Goal: Information Seeking & Learning: Check status

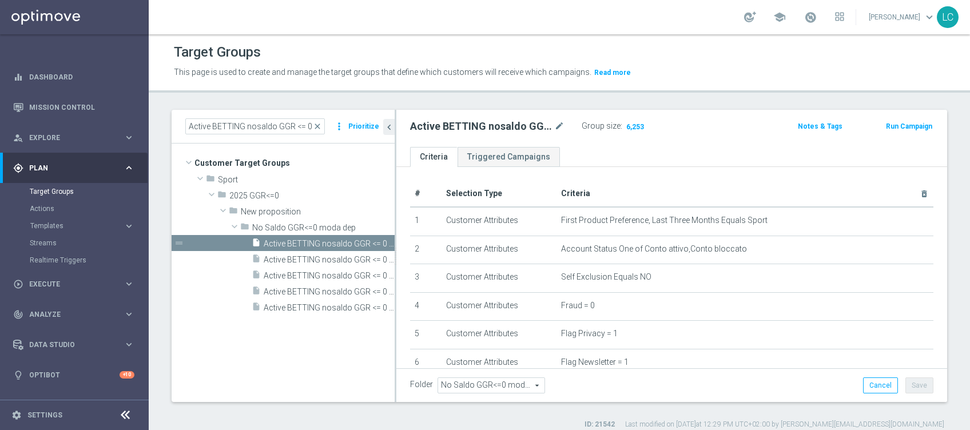
scroll to position [292, 0]
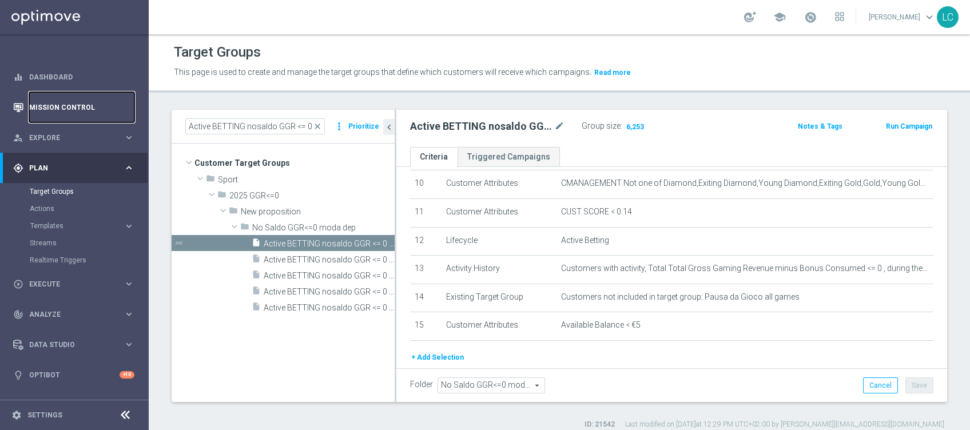
click at [64, 102] on link "Mission Control" at bounding box center [81, 107] width 105 height 30
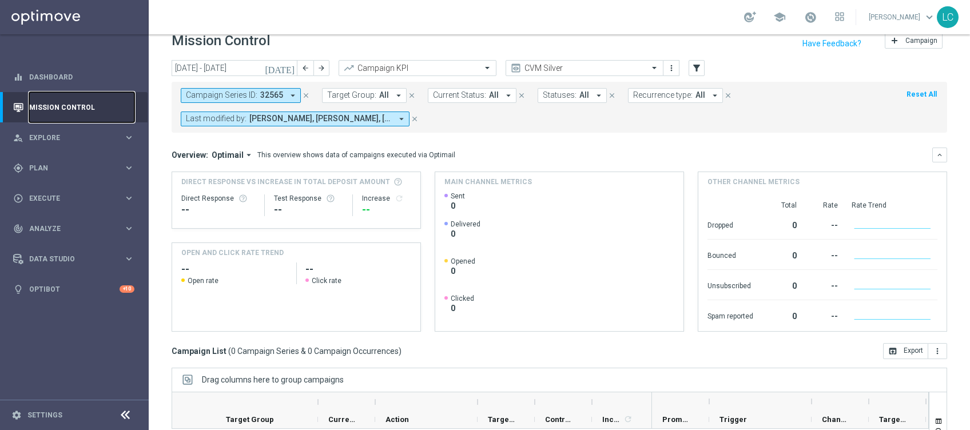
scroll to position [13, 0]
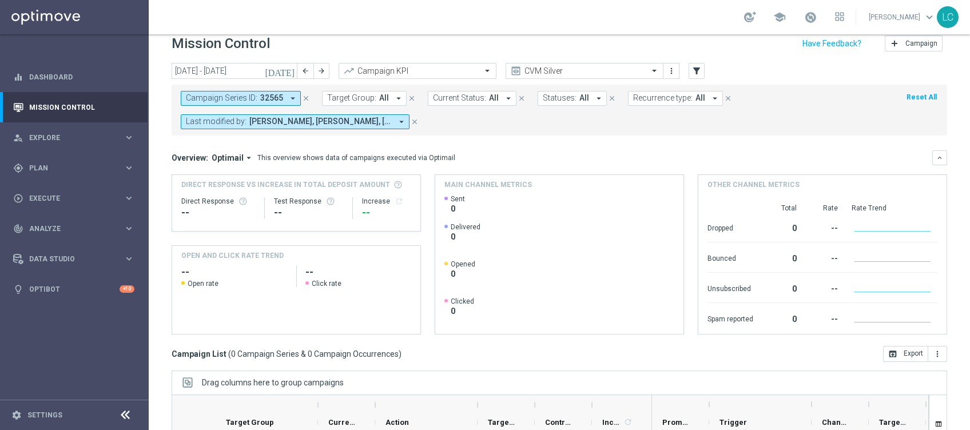
click at [302, 96] on icon "close" at bounding box center [306, 98] width 8 height 8
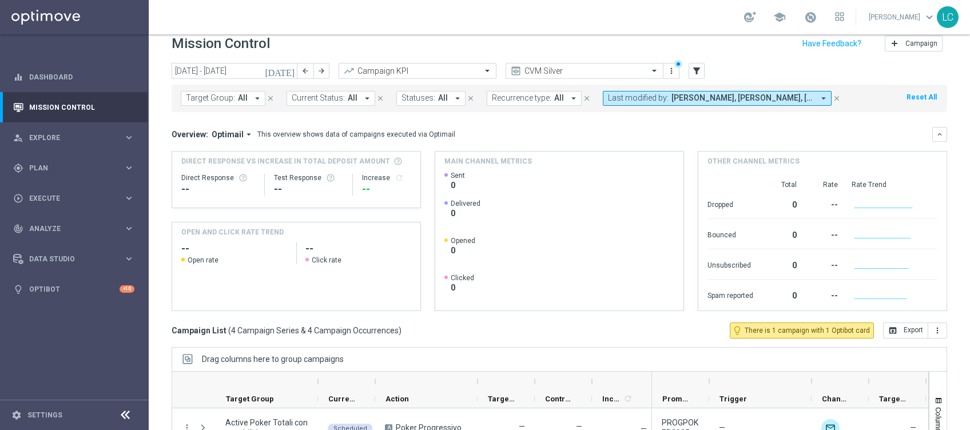
click at [223, 97] on span "Target Group:" at bounding box center [210, 98] width 49 height 10
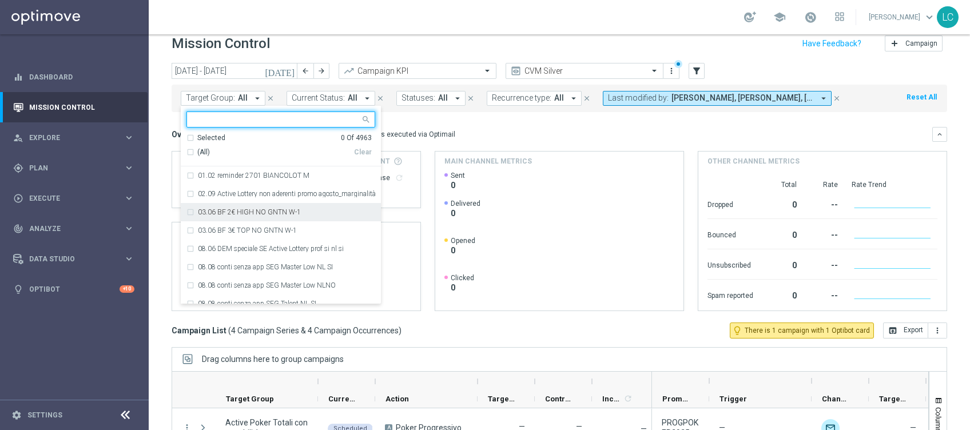
paste input "Active BETTING TOTALI nosaldo GGRnb > 200 L3M Media>=20"
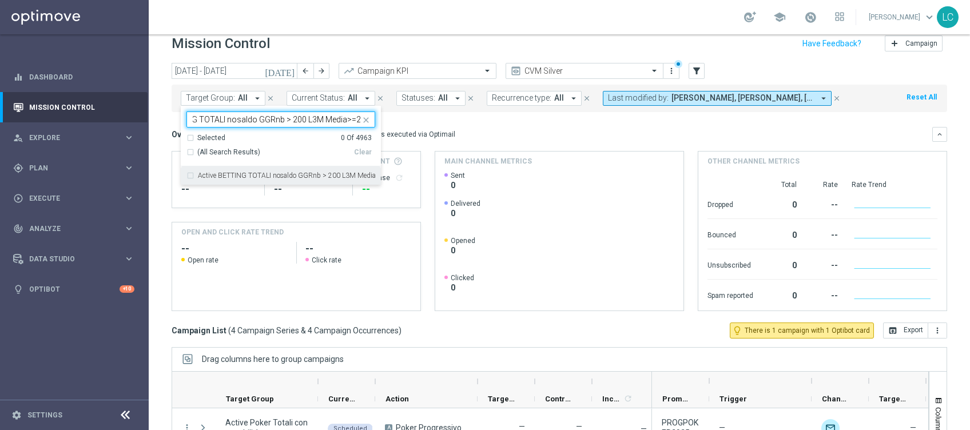
click at [193, 176] on div "Active BETTING TOTALI nosaldo GGRnb > 200 L3M Media>=20" at bounding box center [281, 175] width 189 height 18
type input "Active BETTING TOTALI nosaldo GGRnb > 200 L3M Media>=20"
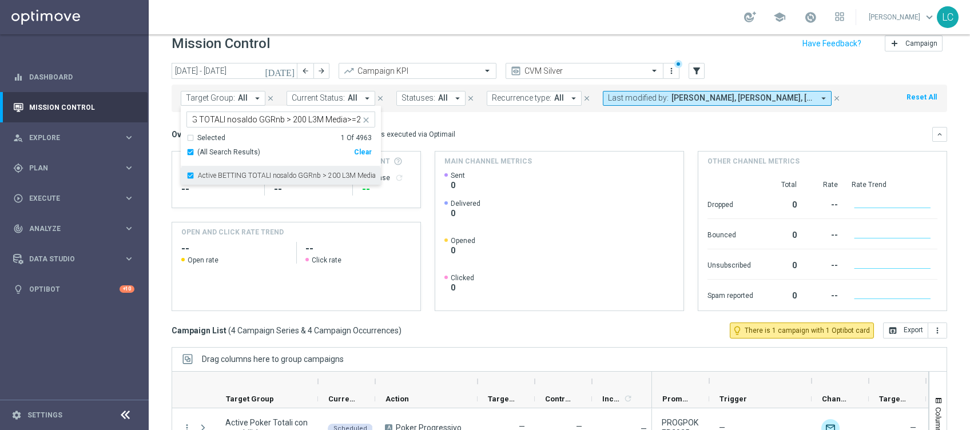
scroll to position [0, 0]
click at [415, 132] on div "This overview shows data of campaigns executed via Optimail" at bounding box center [356, 134] width 198 height 10
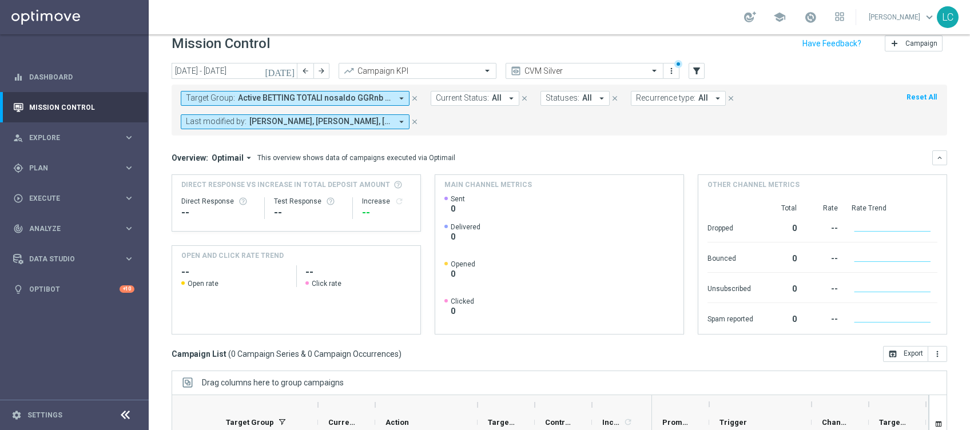
click at [359, 100] on span "Active BETTING TOTALI nosaldo GGRnb > 200 L3M Media>=20" at bounding box center [315, 98] width 154 height 10
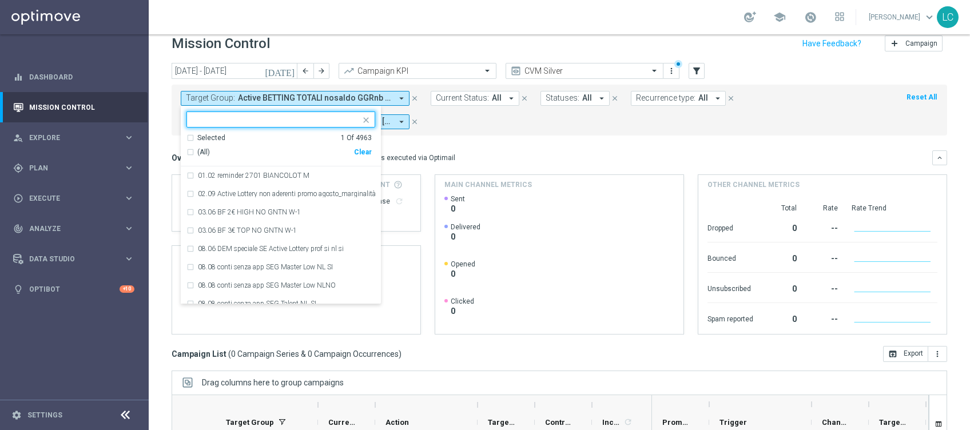
click at [314, 118] on input "text" at bounding box center [277, 120] width 168 height 10
paste input "Active BETTING TOTALI nosaldo GGRnb >200 L3M Media<20"
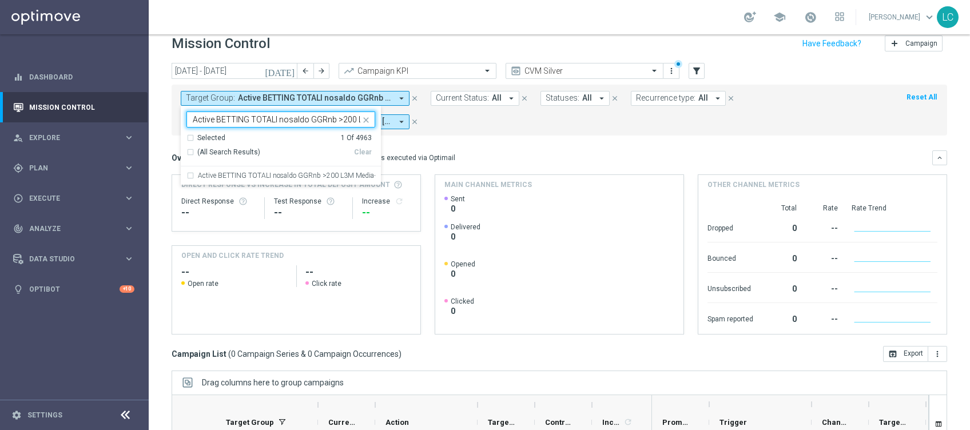
scroll to position [0, 46]
click at [304, 171] on div "Active BETTING TOTALI nosaldo GGRnb >200 L3M Media<20" at bounding box center [281, 175] width 189 height 18
type input "Active BETTING TOTALI nosaldo GGRnb >200 L3M Media<20"
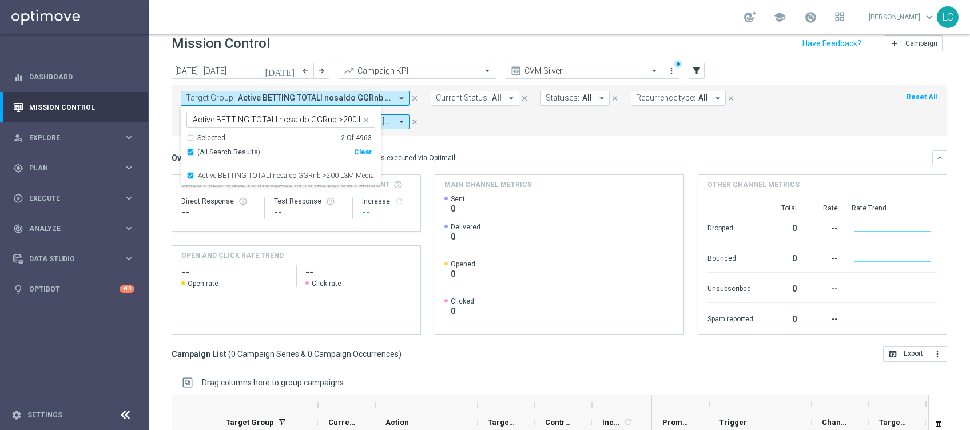
click at [500, 157] on div "Overview: Optimail arrow_drop_down This overview shows data of campaigns execut…" at bounding box center [552, 158] width 761 height 10
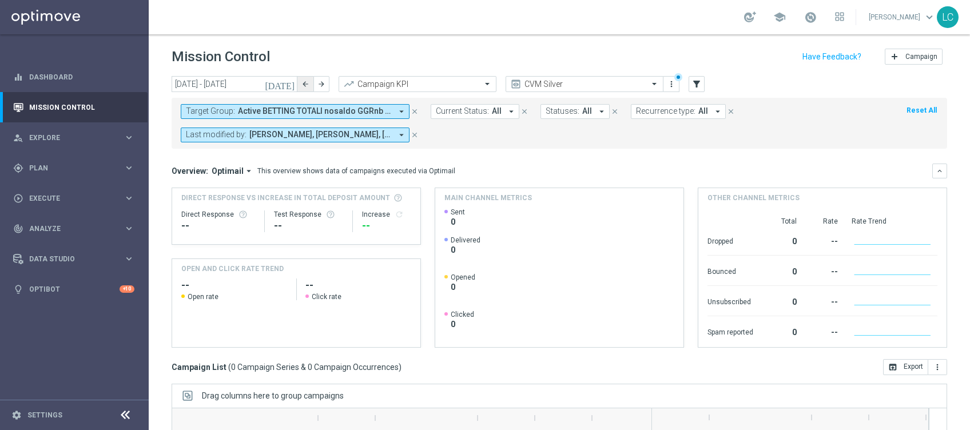
click at [304, 85] on icon "arrow_back" at bounding box center [306, 84] width 8 height 8
type input "[DATE] - [DATE]"
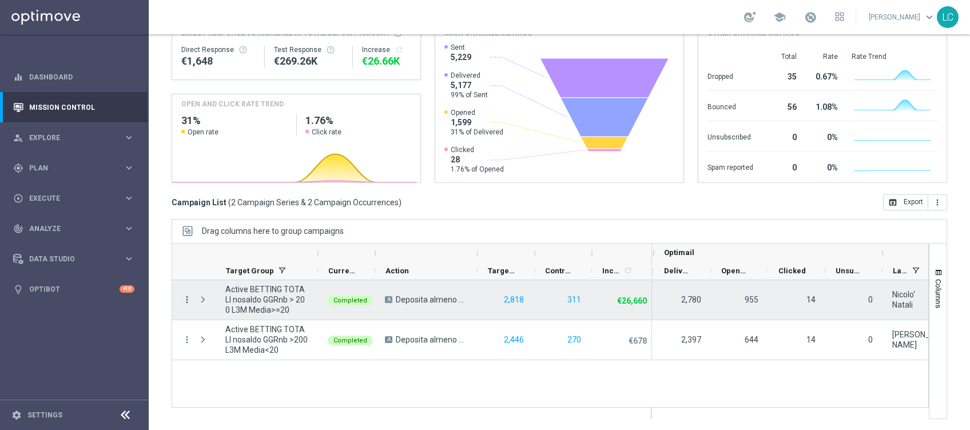
click at [187, 299] on icon "more_vert" at bounding box center [187, 300] width 10 height 10
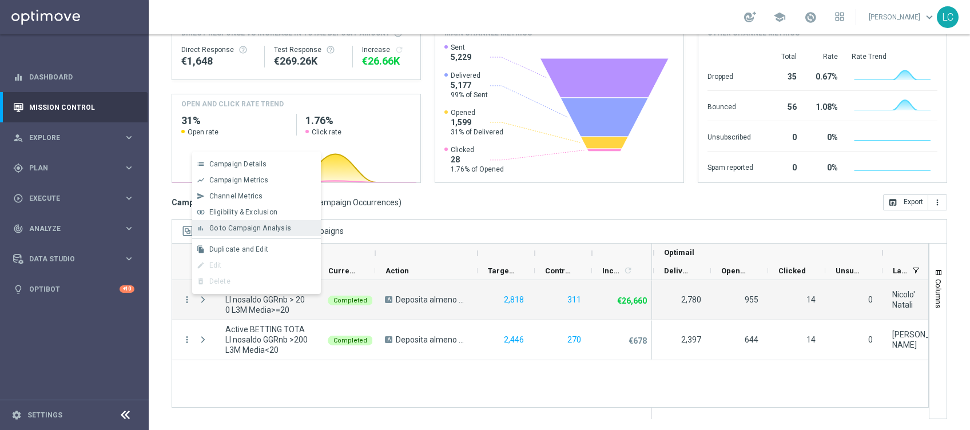
click at [230, 229] on span "Go to Campaign Analysis" at bounding box center [250, 228] width 82 height 8
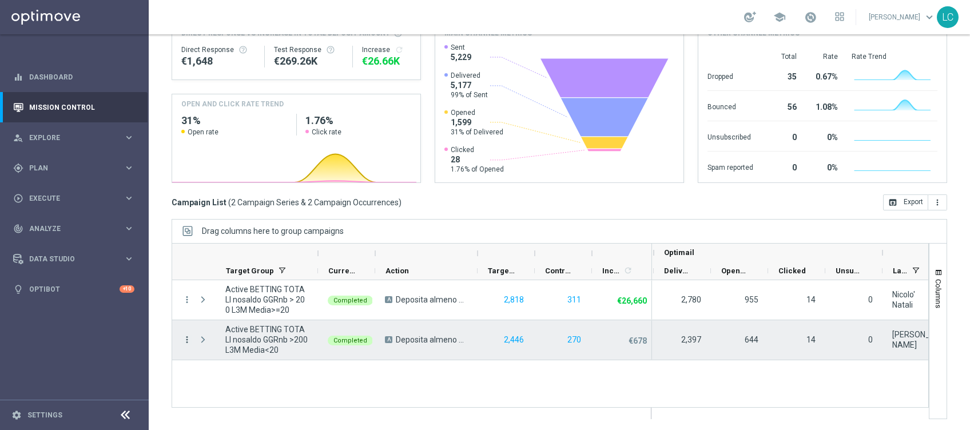
click at [183, 340] on icon "more_vert" at bounding box center [187, 340] width 10 height 10
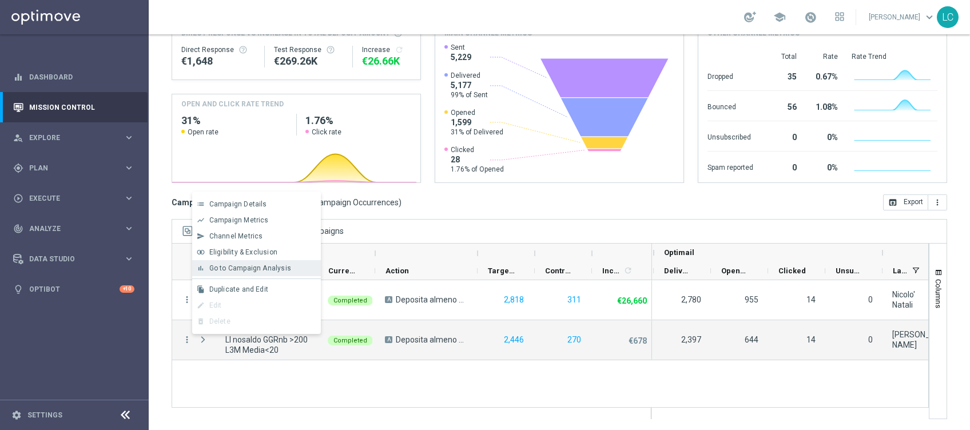
click at [274, 267] on span "Go to Campaign Analysis" at bounding box center [250, 268] width 82 height 8
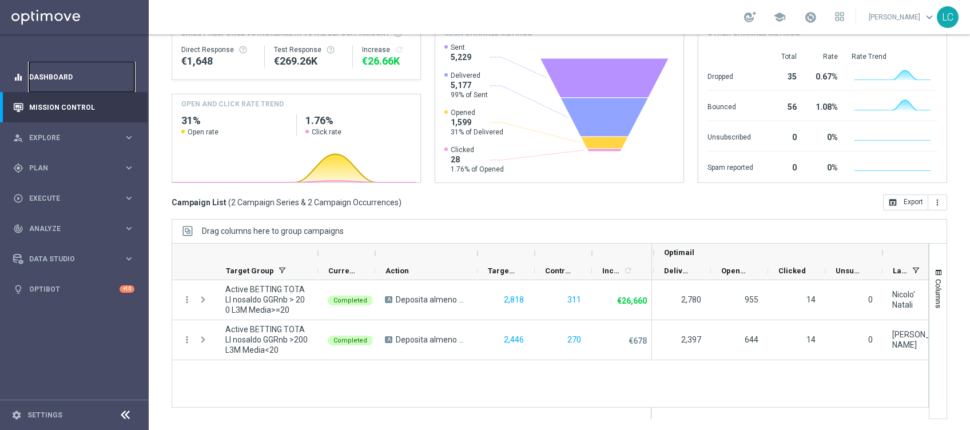
click at [82, 82] on link "Dashboard" at bounding box center [81, 77] width 105 height 30
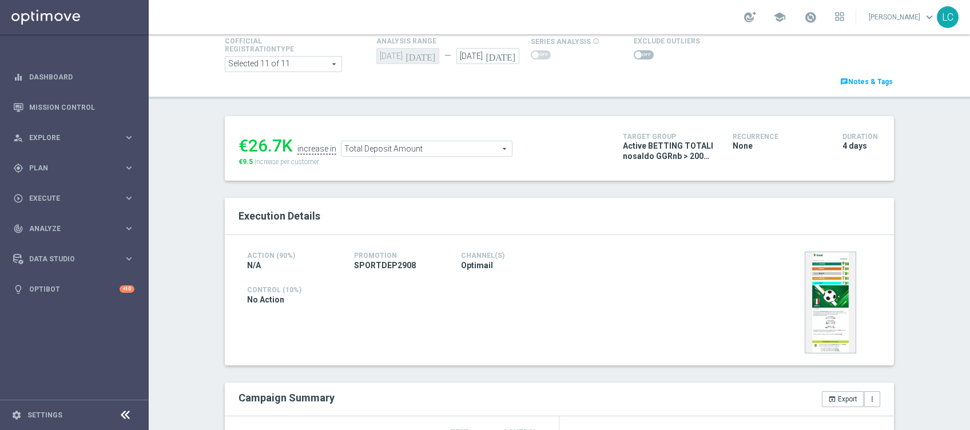
scroll to position [69, 0]
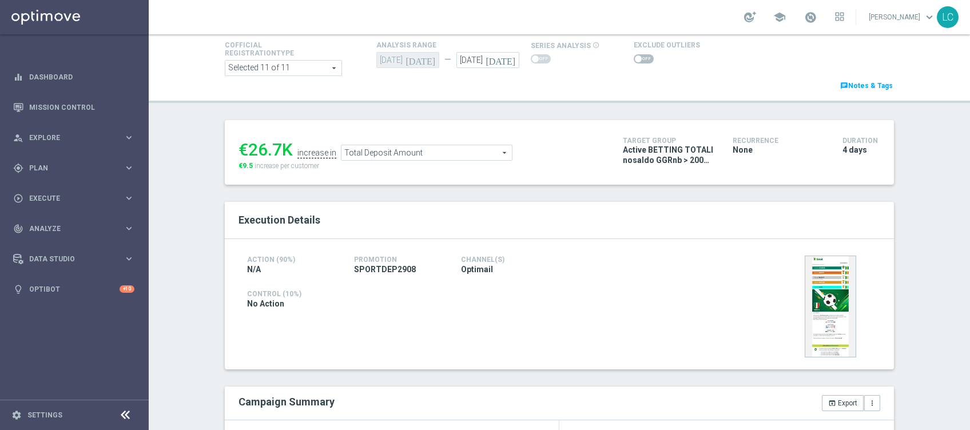
click at [442, 156] on span "Total Deposit Amount" at bounding box center [427, 152] width 171 height 15
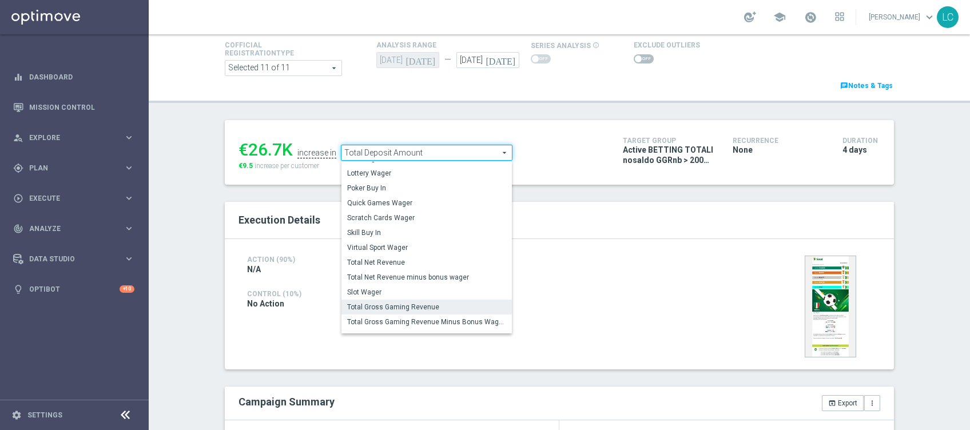
scroll to position [100, 0]
click at [392, 304] on span "Total Gross Gaming Revenue" at bounding box center [426, 304] width 159 height 9
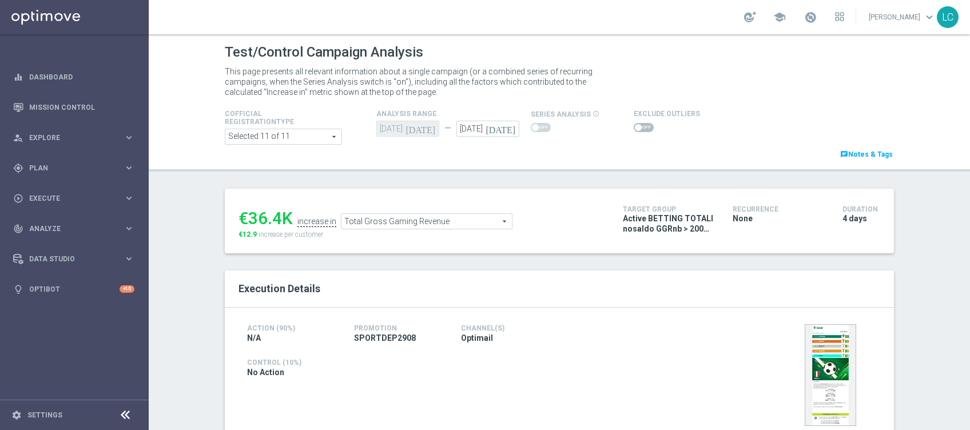
click at [419, 224] on span "Total Gross Gaming Revenue" at bounding box center [427, 221] width 171 height 15
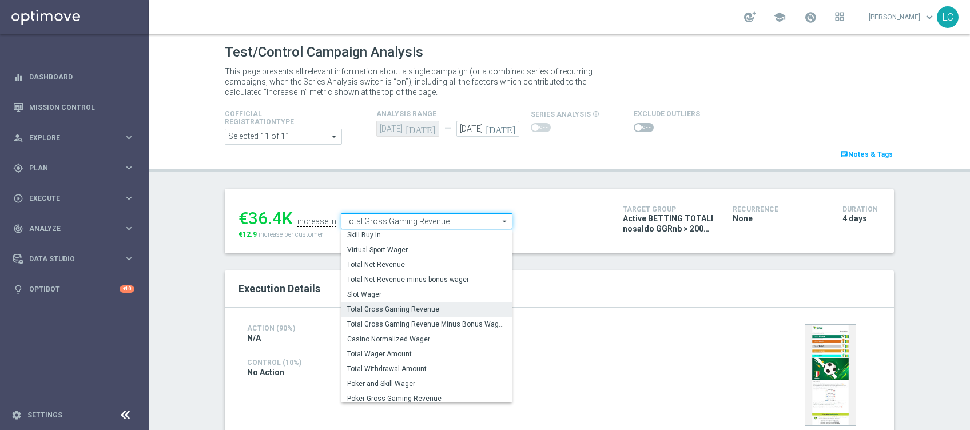
scroll to position [164, 0]
click at [409, 367] on span "Total Withdrawal Amount" at bounding box center [426, 365] width 159 height 9
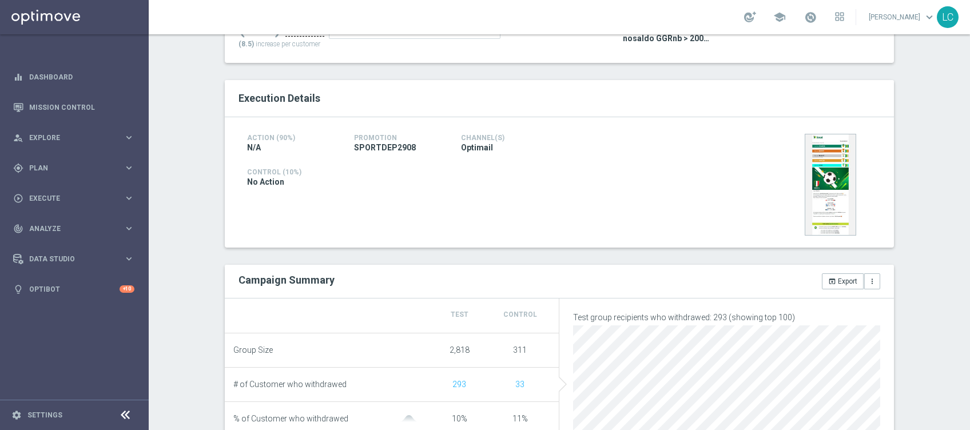
scroll to position [122, 0]
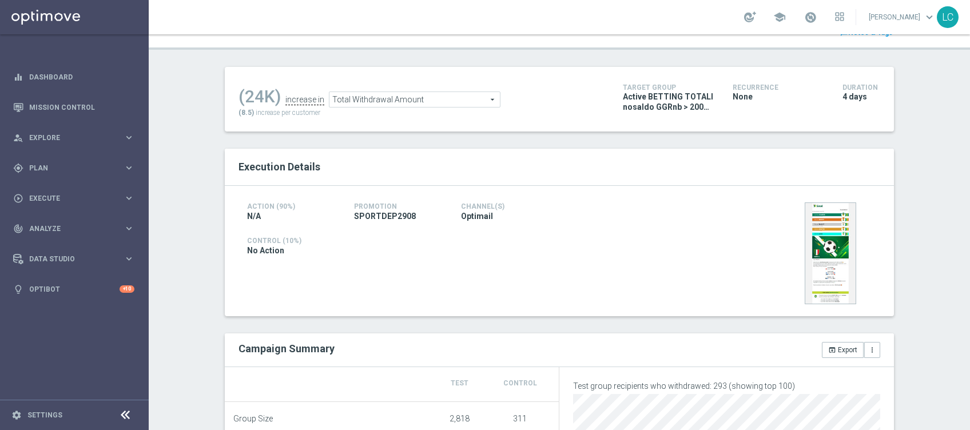
click at [408, 106] on span "Total Withdrawal Amount" at bounding box center [415, 99] width 171 height 15
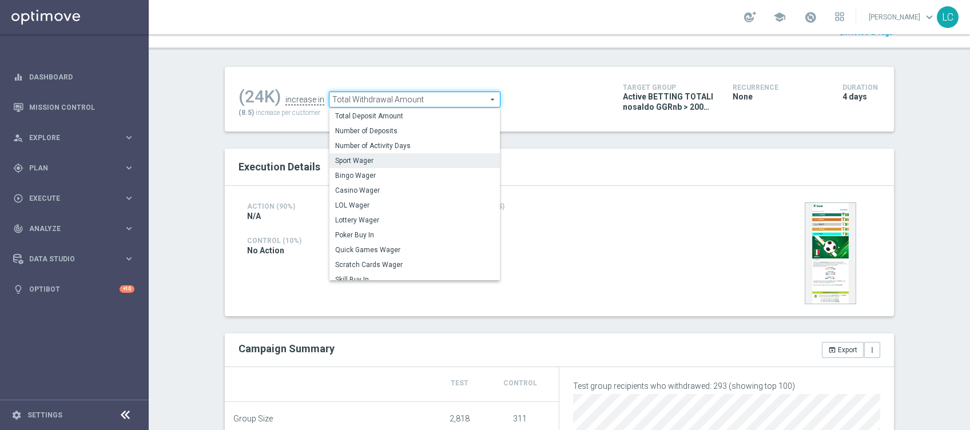
click at [417, 156] on label "Sport Wager" at bounding box center [415, 160] width 171 height 15
type input "Sport Wager"
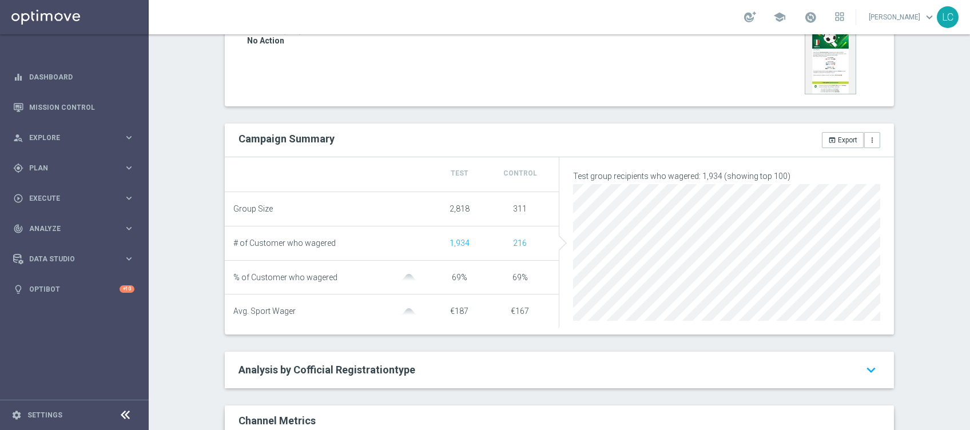
scroll to position [331, 0]
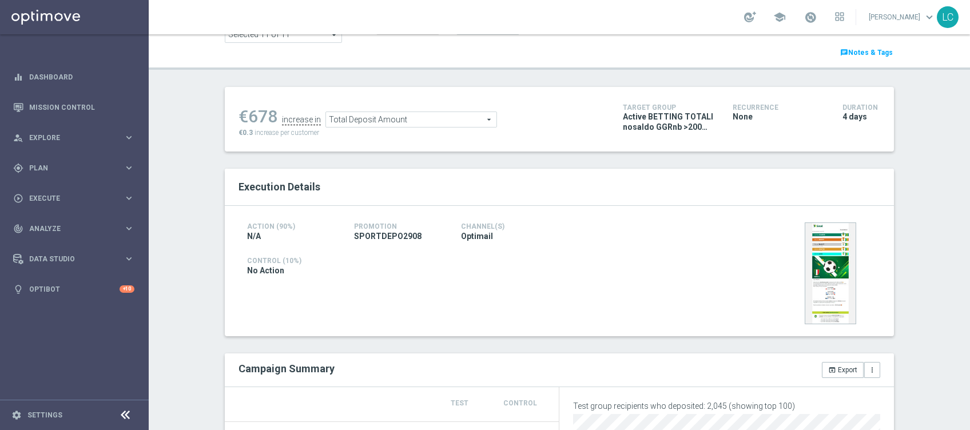
scroll to position [101, 0]
click at [423, 127] on span "Total Deposit Amount" at bounding box center [411, 120] width 171 height 15
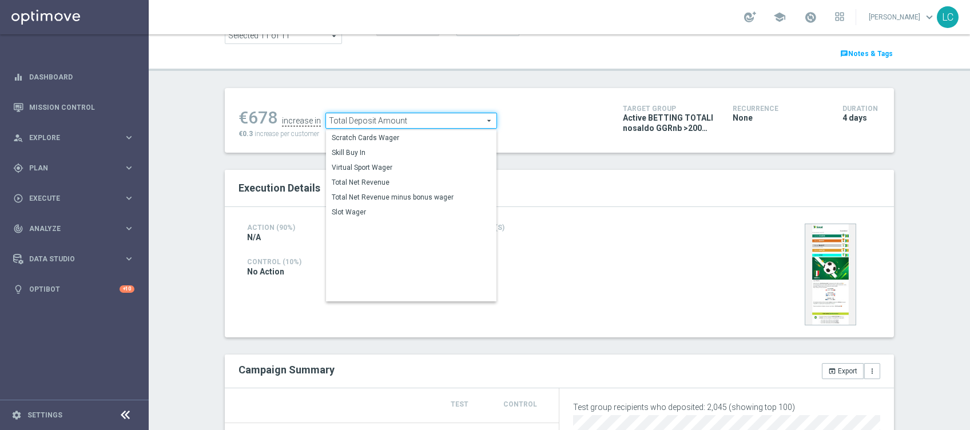
scroll to position [164, 0]
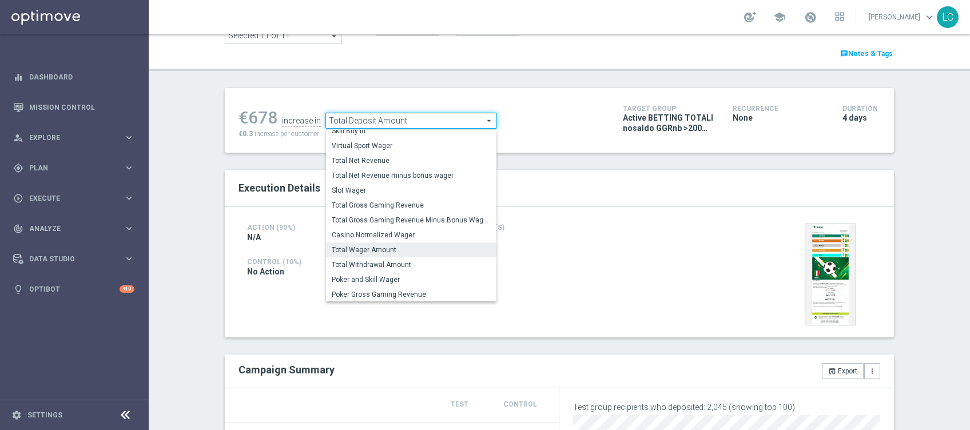
click at [383, 252] on span "Total Wager Amount" at bounding box center [411, 249] width 159 height 9
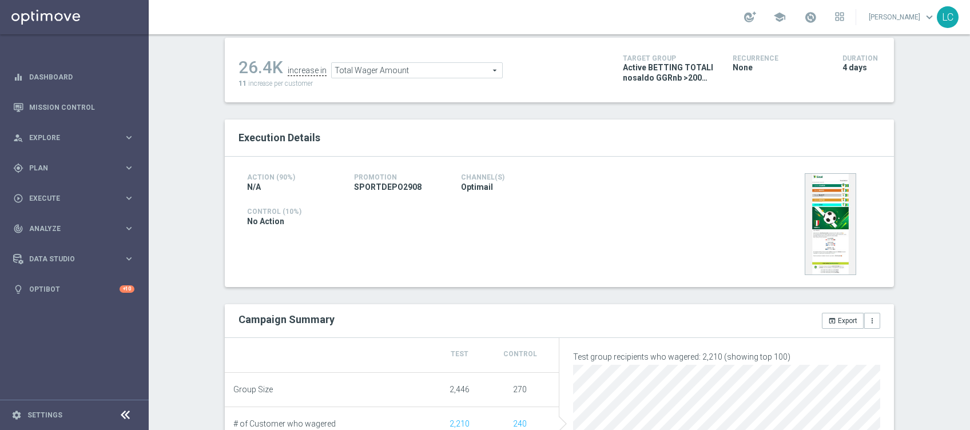
scroll to position [18, 0]
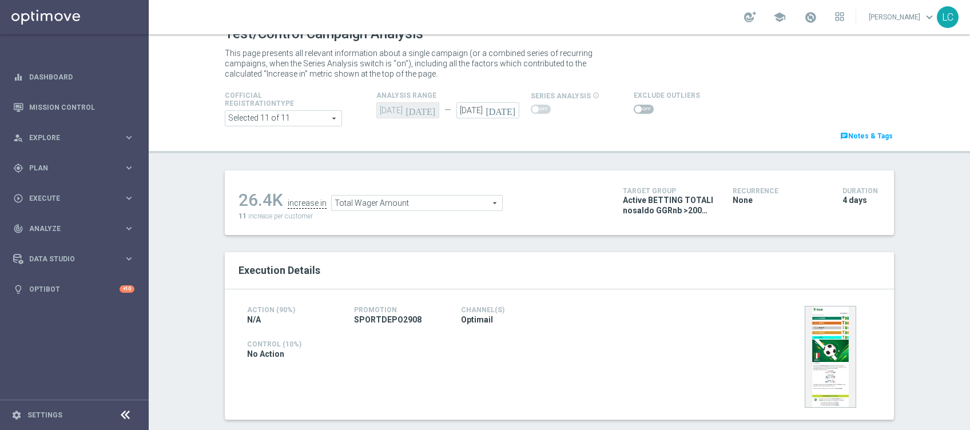
click at [433, 201] on span "Total Wager Amount" at bounding box center [417, 203] width 171 height 15
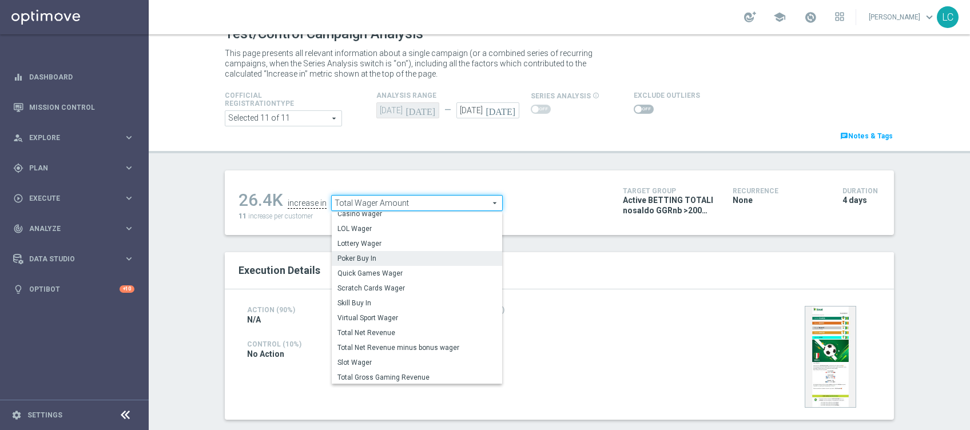
scroll to position [78, 0]
click at [408, 343] on span "Total Net Revenue minus bonus wager" at bounding box center [417, 346] width 159 height 9
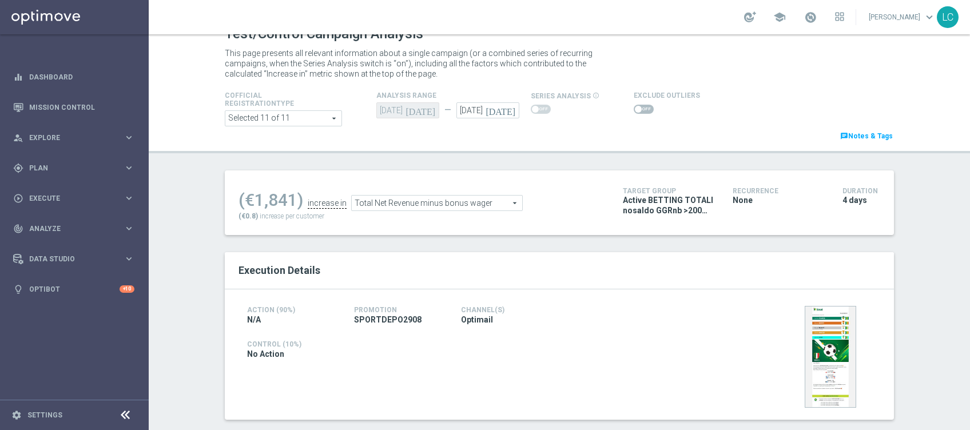
click at [388, 211] on div "Total Net Revenue minus bonus wager Total Net Revenue minus bonus wager arrow_d…" at bounding box center [437, 203] width 172 height 16
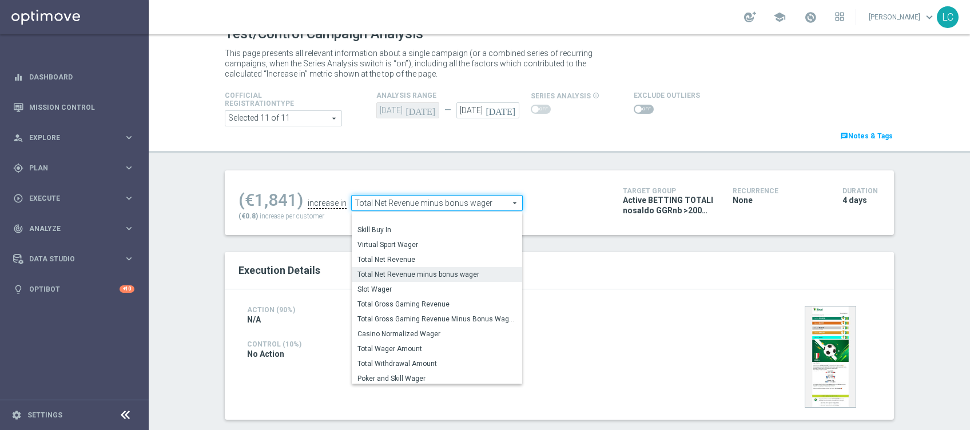
scroll to position [164, 0]
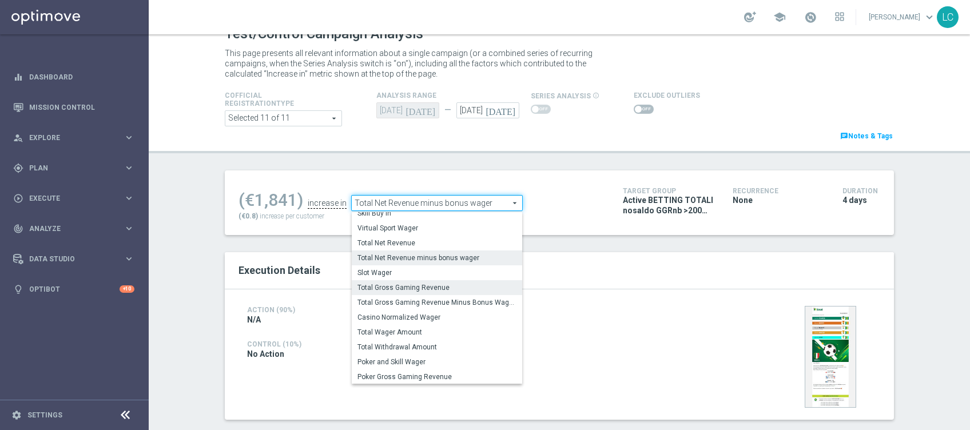
click at [454, 288] on span "Total Gross Gaming Revenue" at bounding box center [437, 287] width 159 height 9
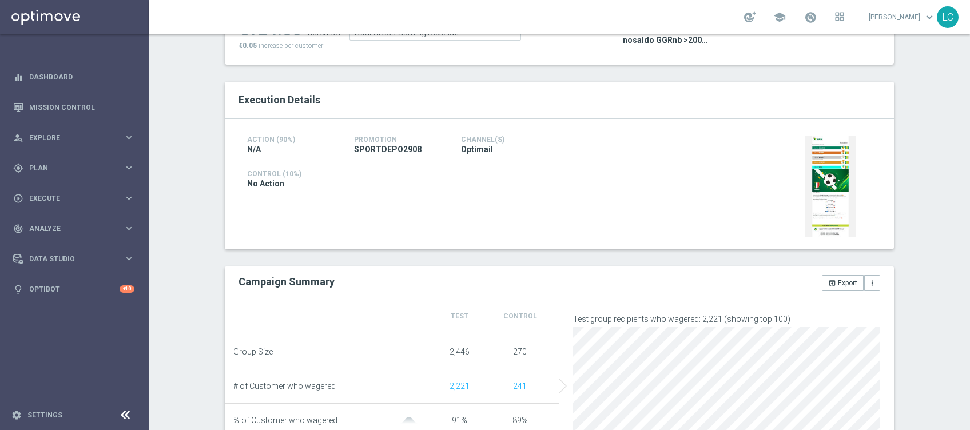
scroll to position [92, 0]
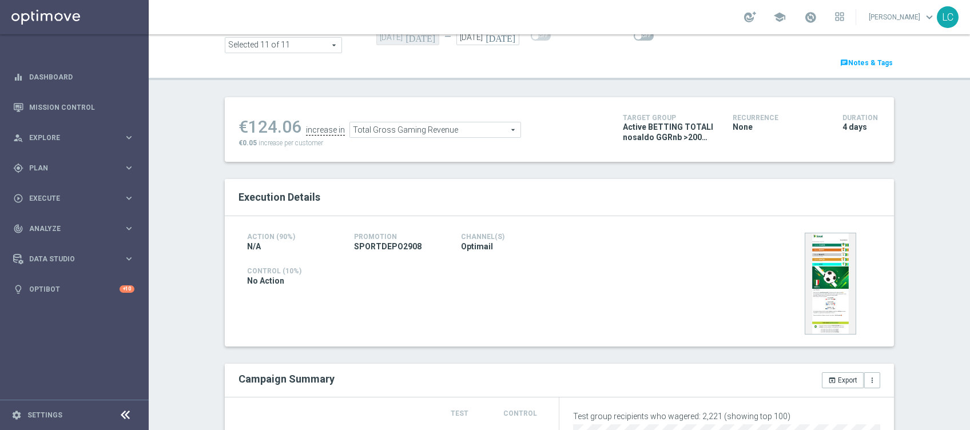
click at [439, 137] on span "Total Gross Gaming Revenue" at bounding box center [435, 129] width 171 height 15
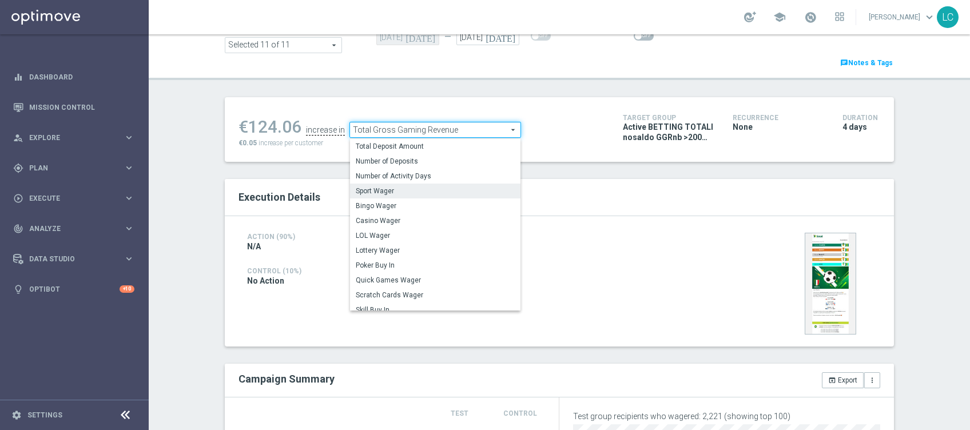
click at [446, 188] on span "Sport Wager" at bounding box center [435, 191] width 159 height 9
type input "Sport Wager"
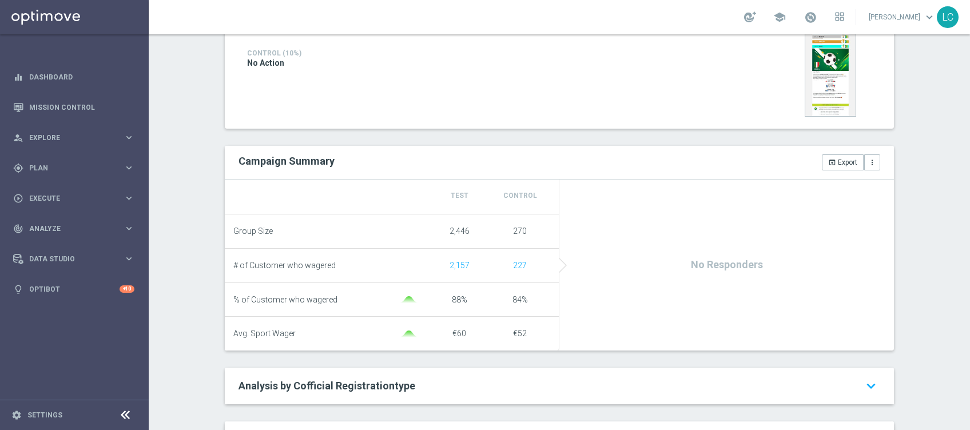
scroll to position [328, 0]
